Goal: Information Seeking & Learning: Learn about a topic

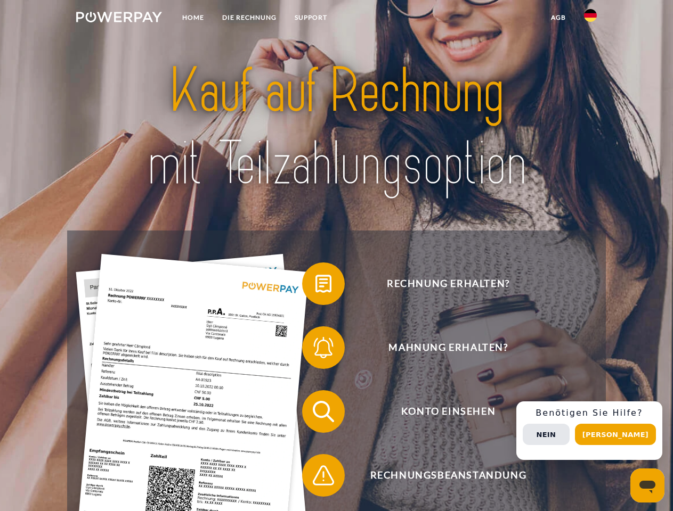
click at [119, 19] on img at bounding box center [119, 17] width 86 height 11
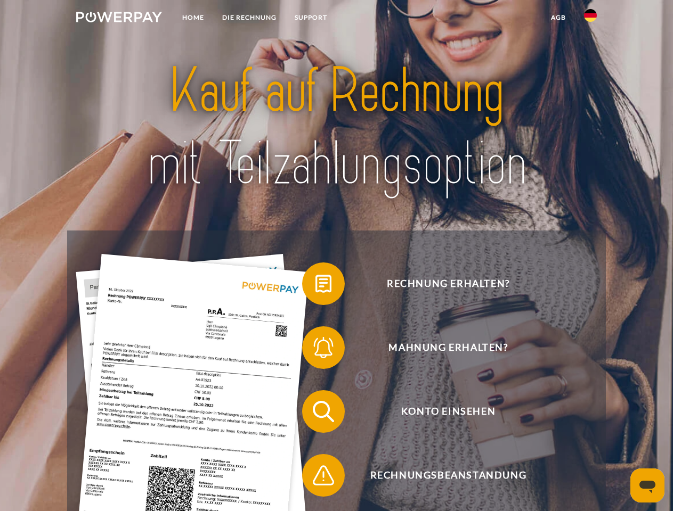
click at [590, 19] on img at bounding box center [590, 15] width 13 height 13
click at [558, 18] on link "agb" at bounding box center [558, 17] width 33 height 19
click at [315, 286] on span at bounding box center [307, 283] width 53 height 53
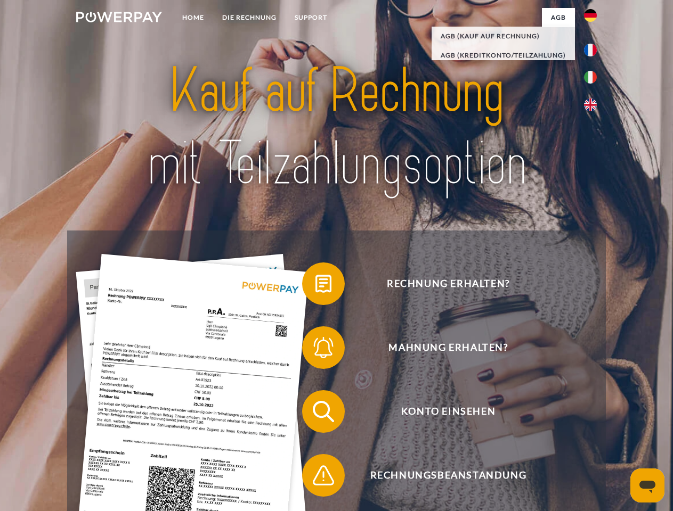
click at [315, 350] on span at bounding box center [307, 347] width 53 height 53
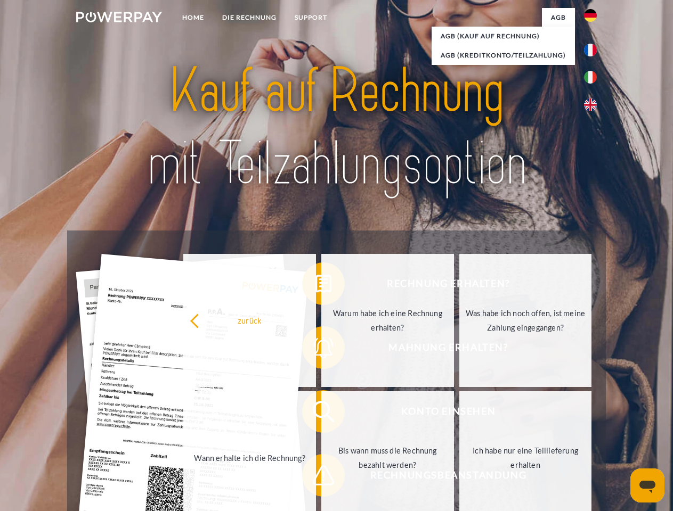
click at [321, 414] on link "Bis wann muss die Rechnung bezahlt werden?" at bounding box center [387, 457] width 133 height 133
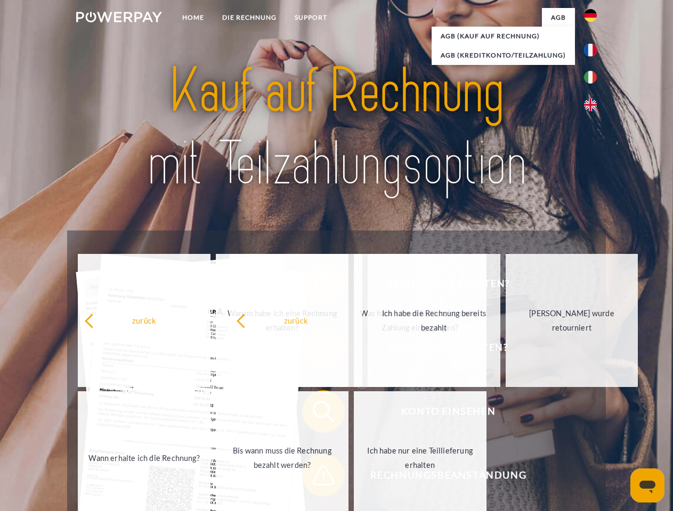
click at [315, 478] on span at bounding box center [307, 475] width 53 height 53
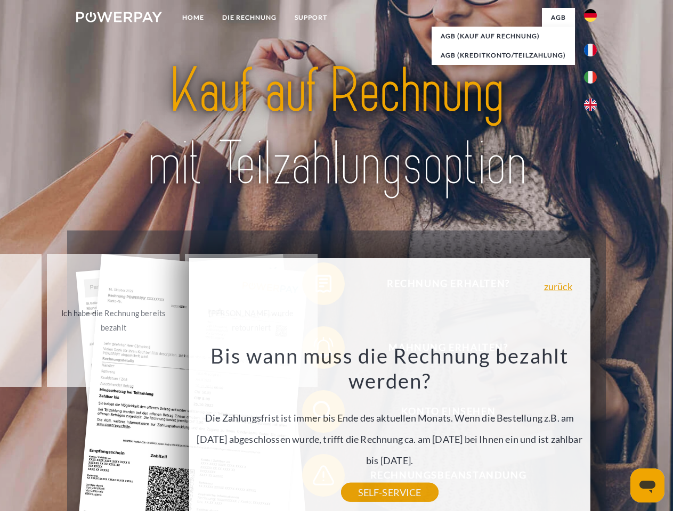
click at [593, 431] on div "Rechnung erhalten? Mahnung erhalten? Konto einsehen" at bounding box center [336, 444] width 538 height 426
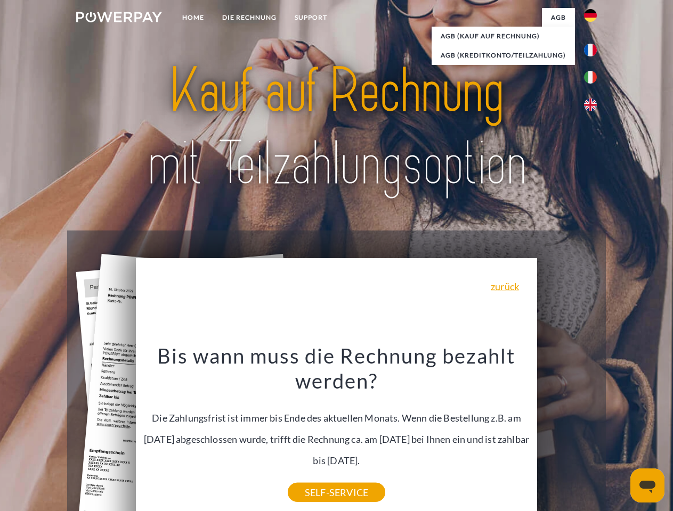
click at [567, 433] on span "Konto einsehen" at bounding box center [447, 411] width 261 height 43
click at [619, 435] on header "Home DIE RECHNUNG SUPPORT" at bounding box center [336, 367] width 673 height 735
